Goal: Information Seeking & Learning: Learn about a topic

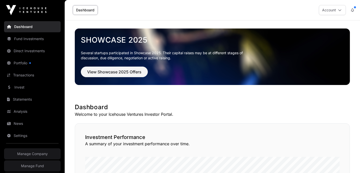
click at [22, 54] on link "Direct Investments" at bounding box center [32, 50] width 57 height 11
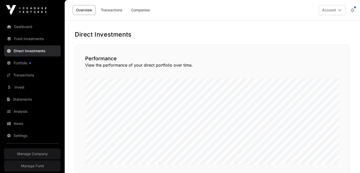
click at [20, 90] on link "Invest" at bounding box center [32, 87] width 57 height 11
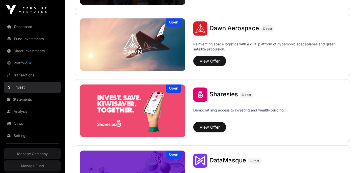
scroll to position [580, 0]
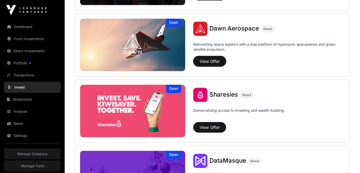
click at [213, 56] on button "View Offer" at bounding box center [209, 61] width 33 height 11
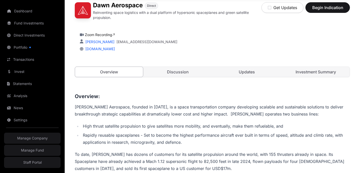
scroll to position [160, 0]
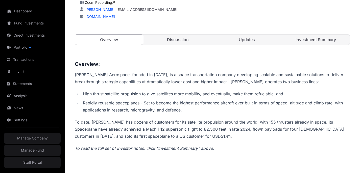
click at [191, 37] on link "Discussion" at bounding box center [178, 40] width 68 height 10
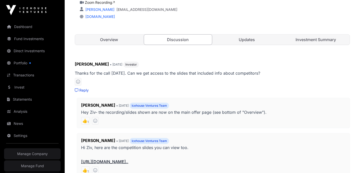
click at [246, 41] on link "Updates" at bounding box center [247, 40] width 68 height 10
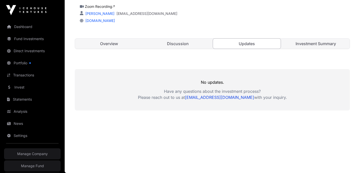
scroll to position [156, 0]
click at [179, 39] on link "Discussion" at bounding box center [178, 44] width 68 height 10
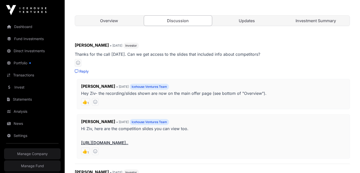
scroll to position [176, 0]
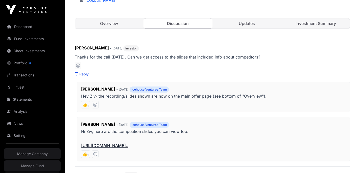
click at [114, 22] on link "Overview" at bounding box center [109, 23] width 68 height 10
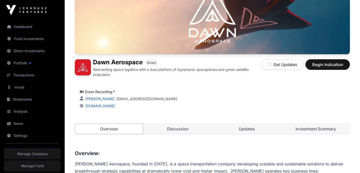
scroll to position [79, 0]
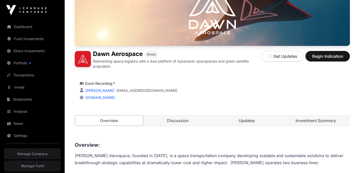
click at [233, 122] on link "Updates" at bounding box center [247, 121] width 68 height 10
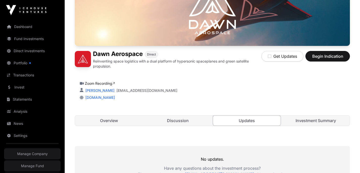
click at [189, 119] on link "Discussion" at bounding box center [178, 121] width 68 height 10
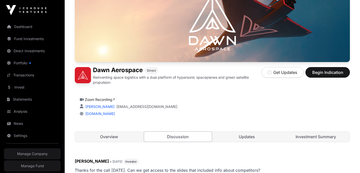
scroll to position [100, 0]
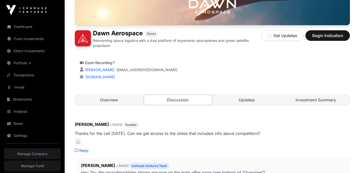
click at [325, 101] on link "Investment Summary" at bounding box center [315, 100] width 68 height 10
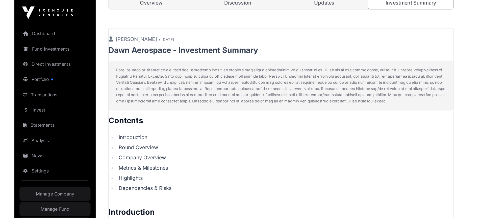
scroll to position [116, 0]
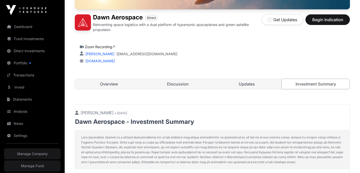
click at [112, 85] on link "Overview" at bounding box center [109, 84] width 68 height 10
